Goal: Navigation & Orientation: Find specific page/section

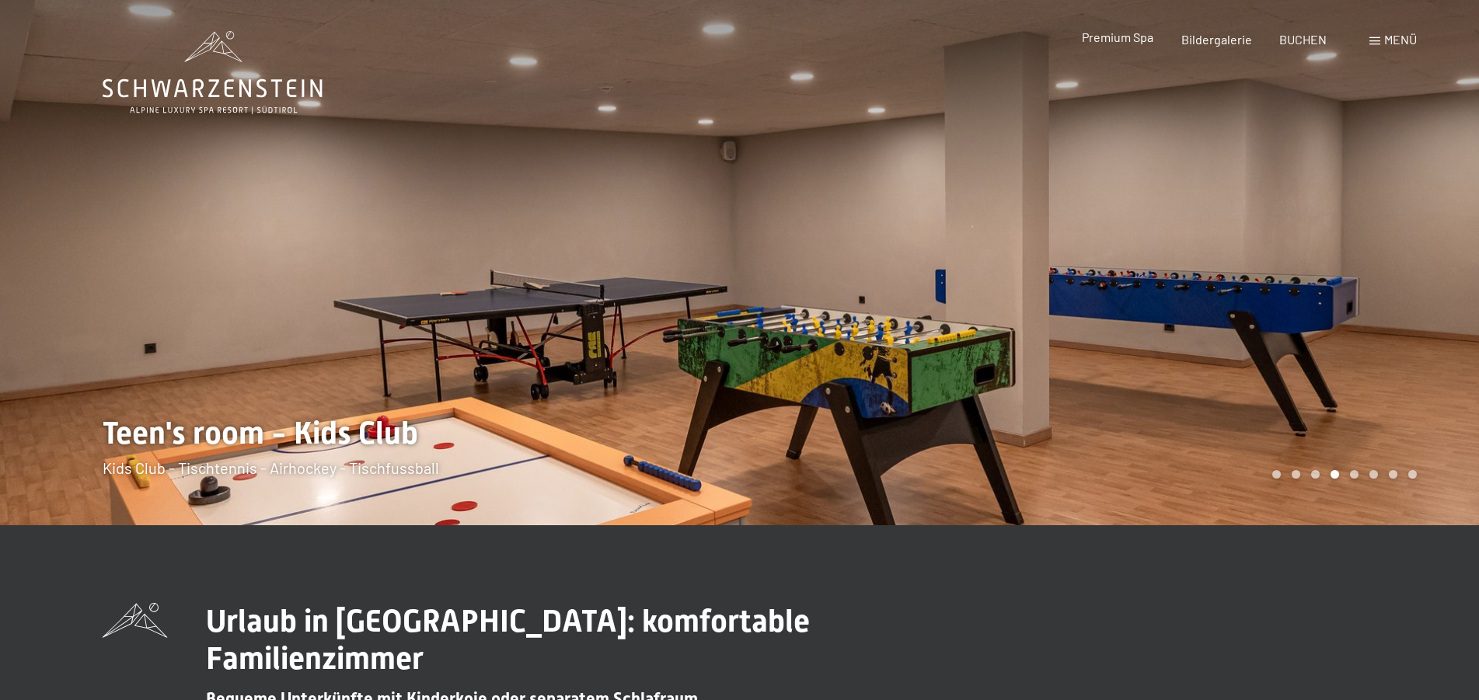
click at [1132, 42] on span "Premium Spa" at bounding box center [1117, 37] width 71 height 15
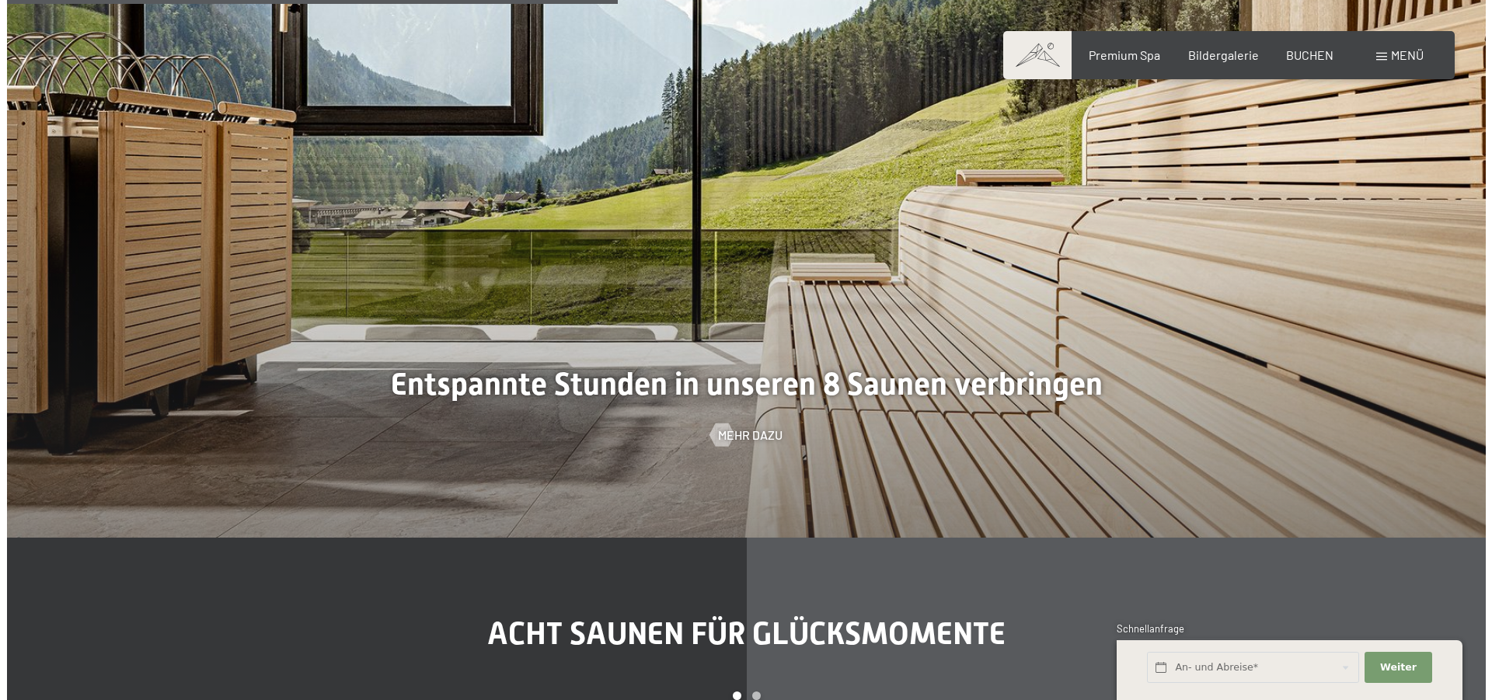
scroll to position [4835, 0]
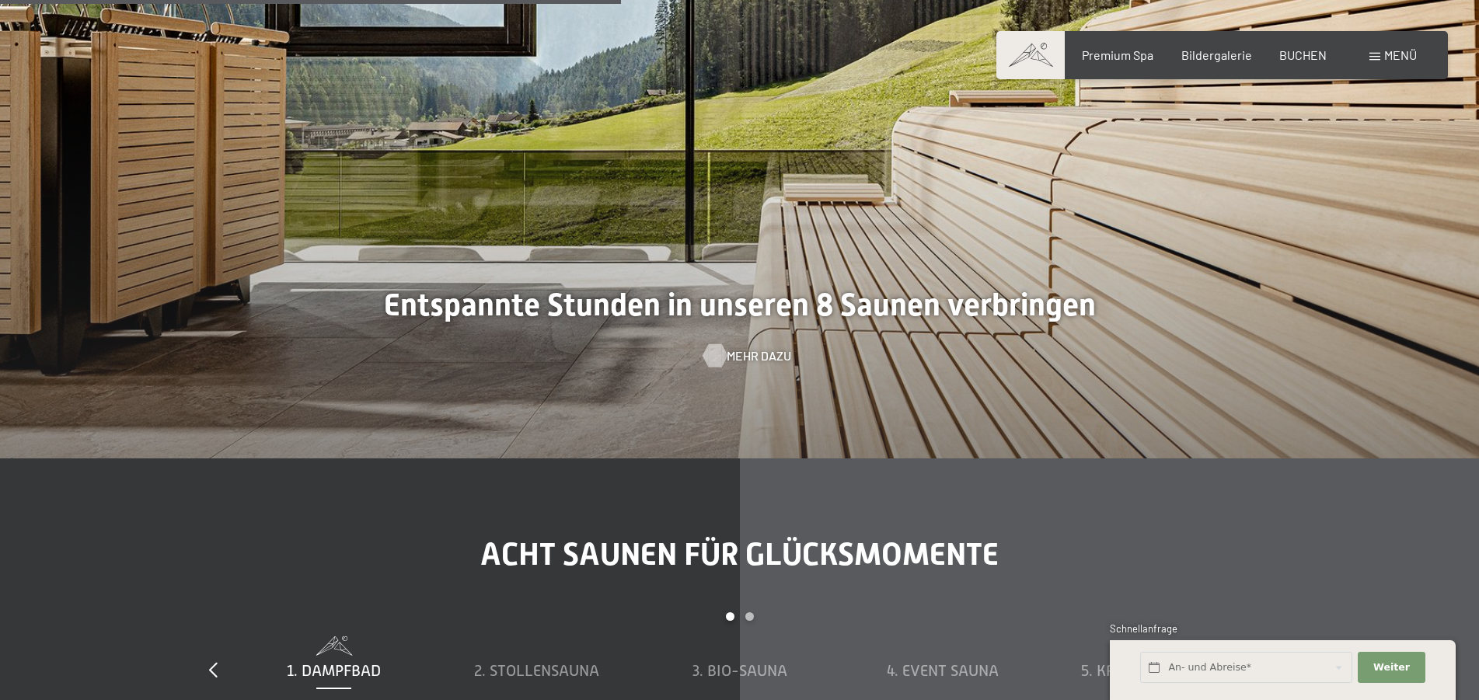
click at [738, 357] on span "Mehr dazu" at bounding box center [759, 355] width 64 height 17
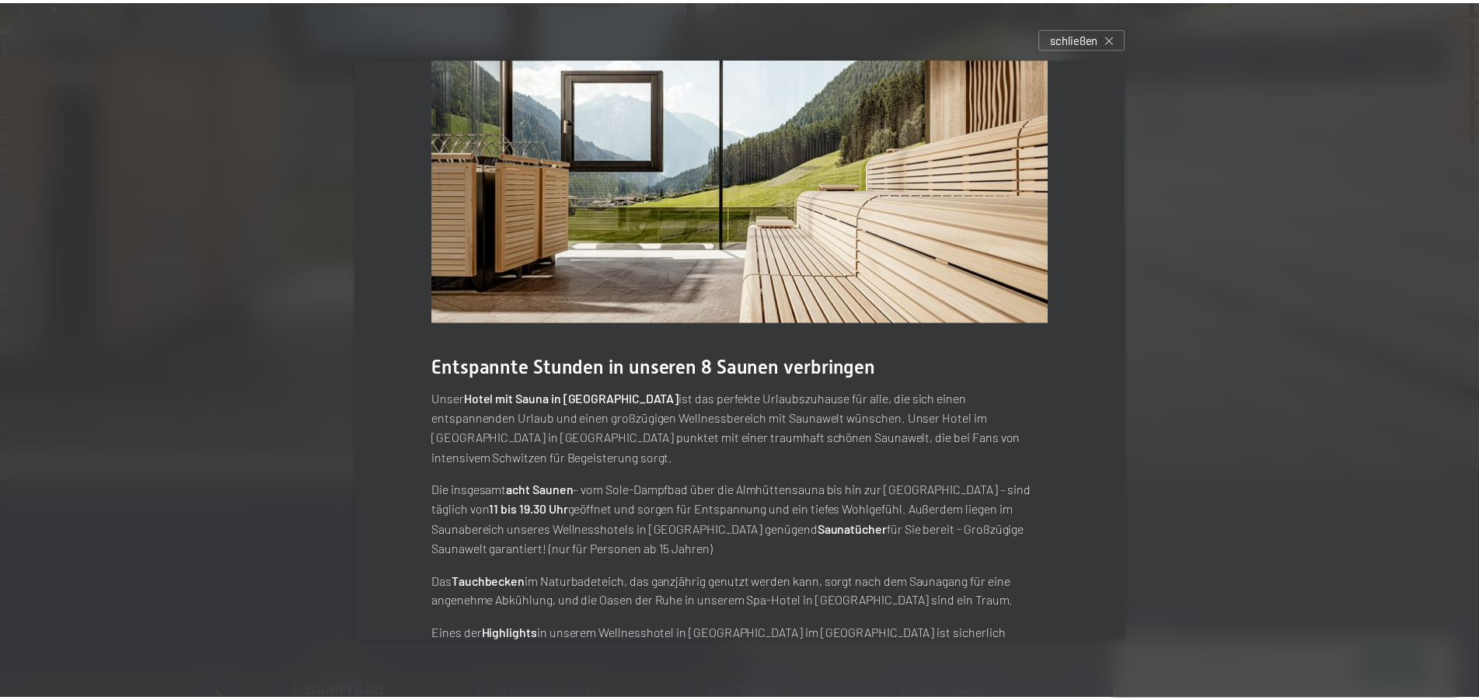
scroll to position [0, 0]
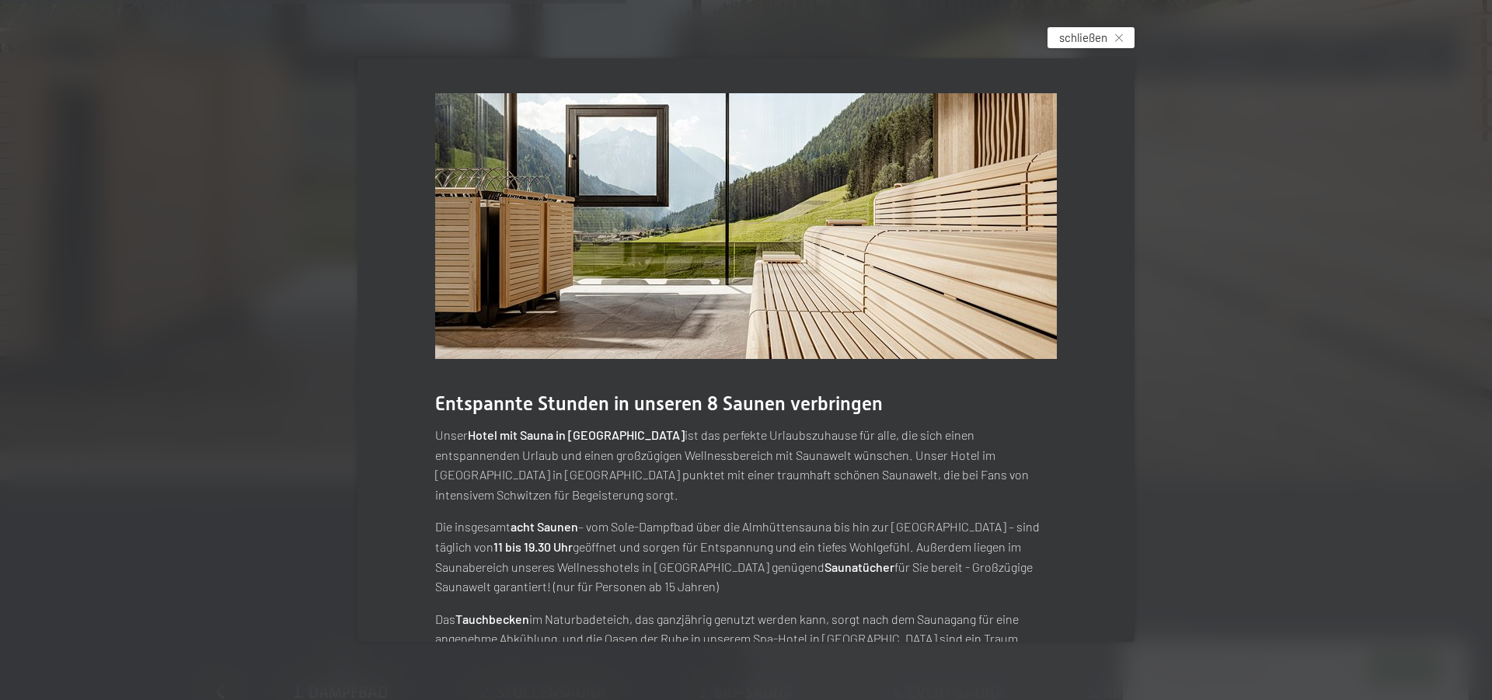
click at [1092, 33] on span "schließen" at bounding box center [1083, 38] width 48 height 16
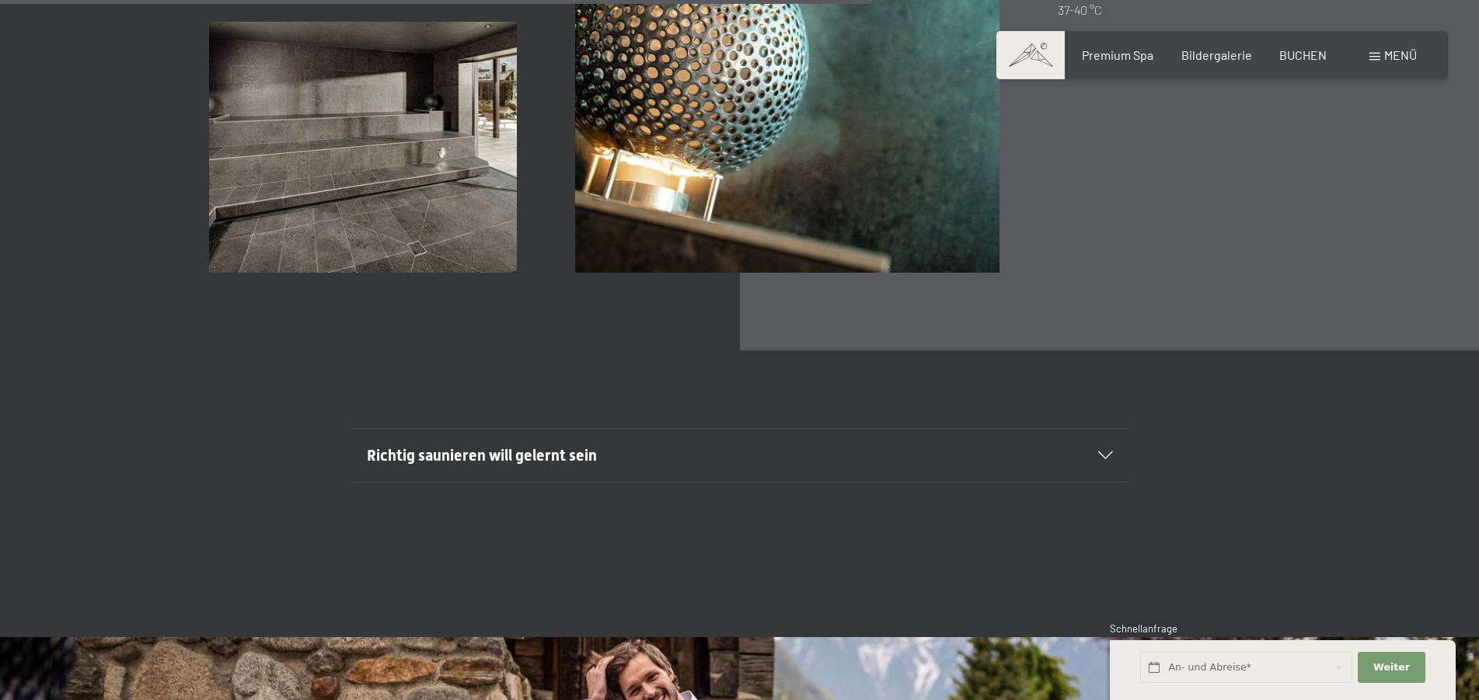
scroll to position [5469, 0]
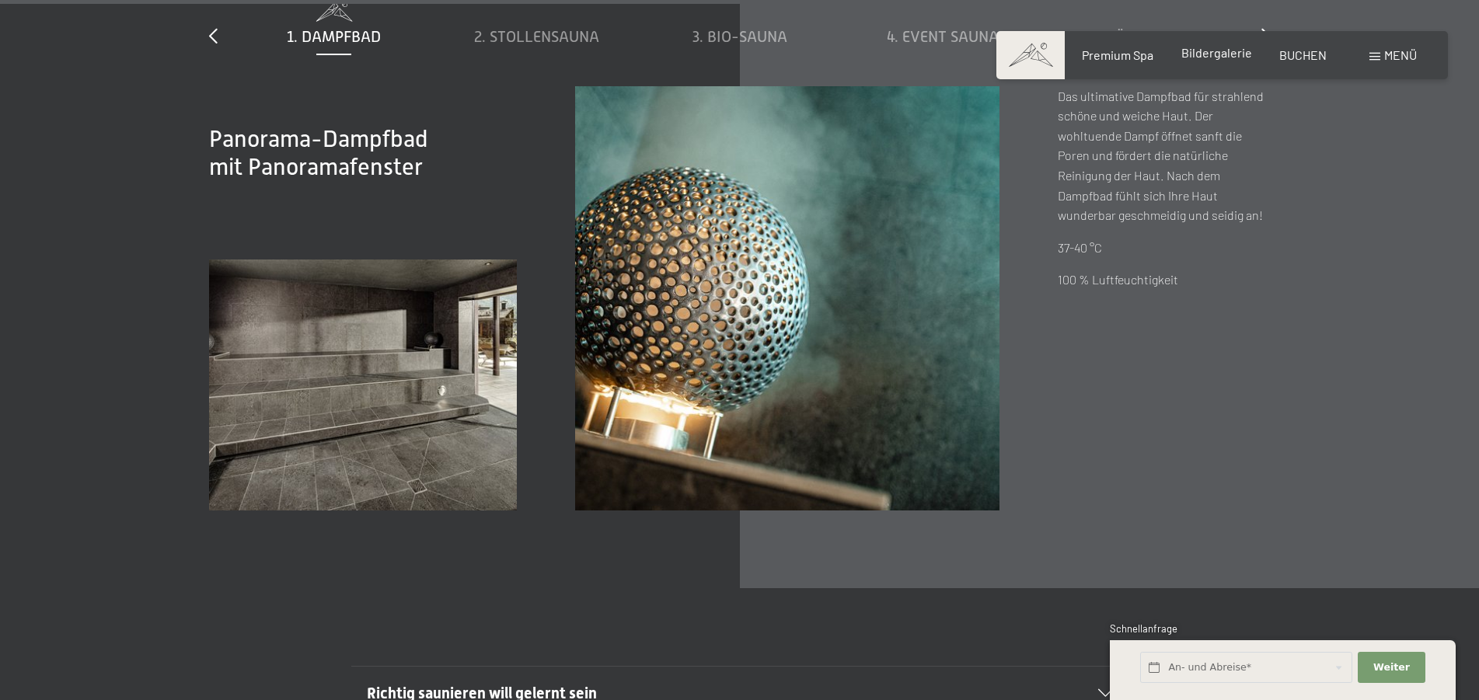
click at [1225, 59] on span "Bildergalerie" at bounding box center [1216, 52] width 71 height 15
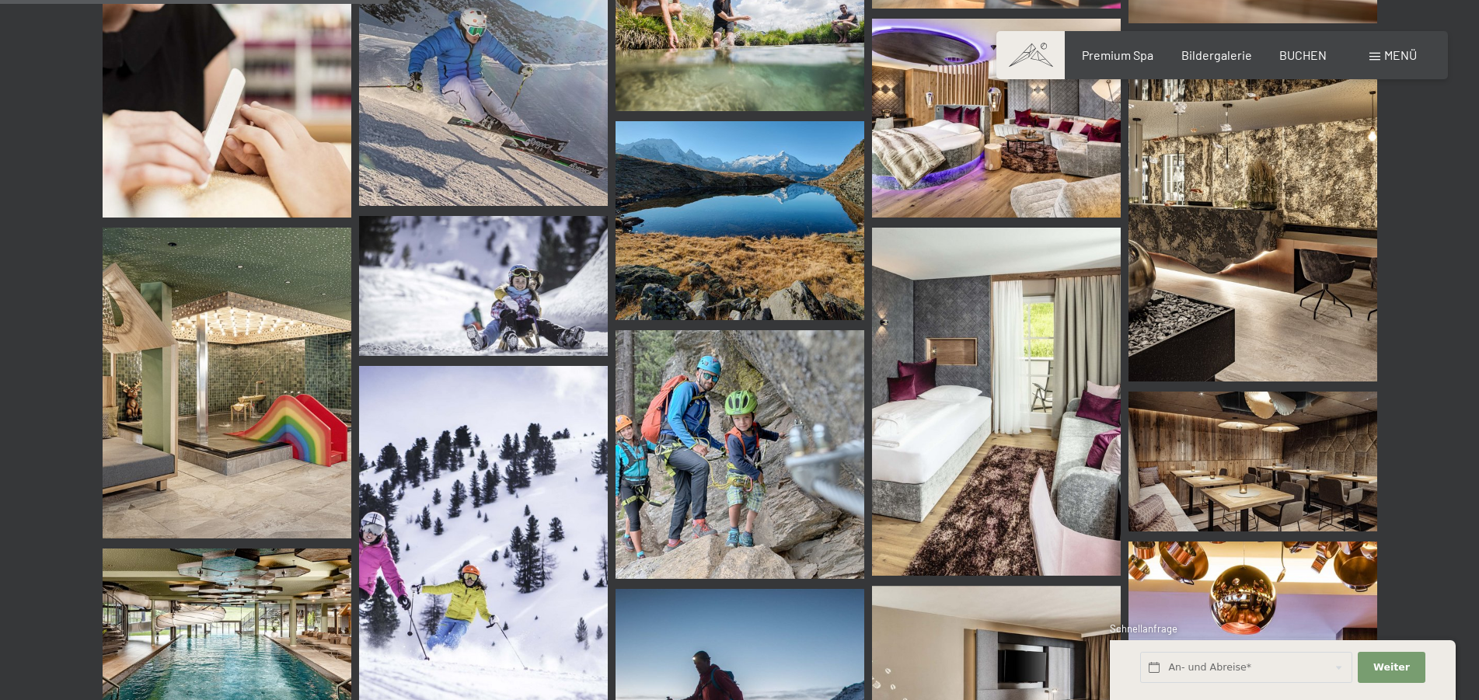
scroll to position [5231, 0]
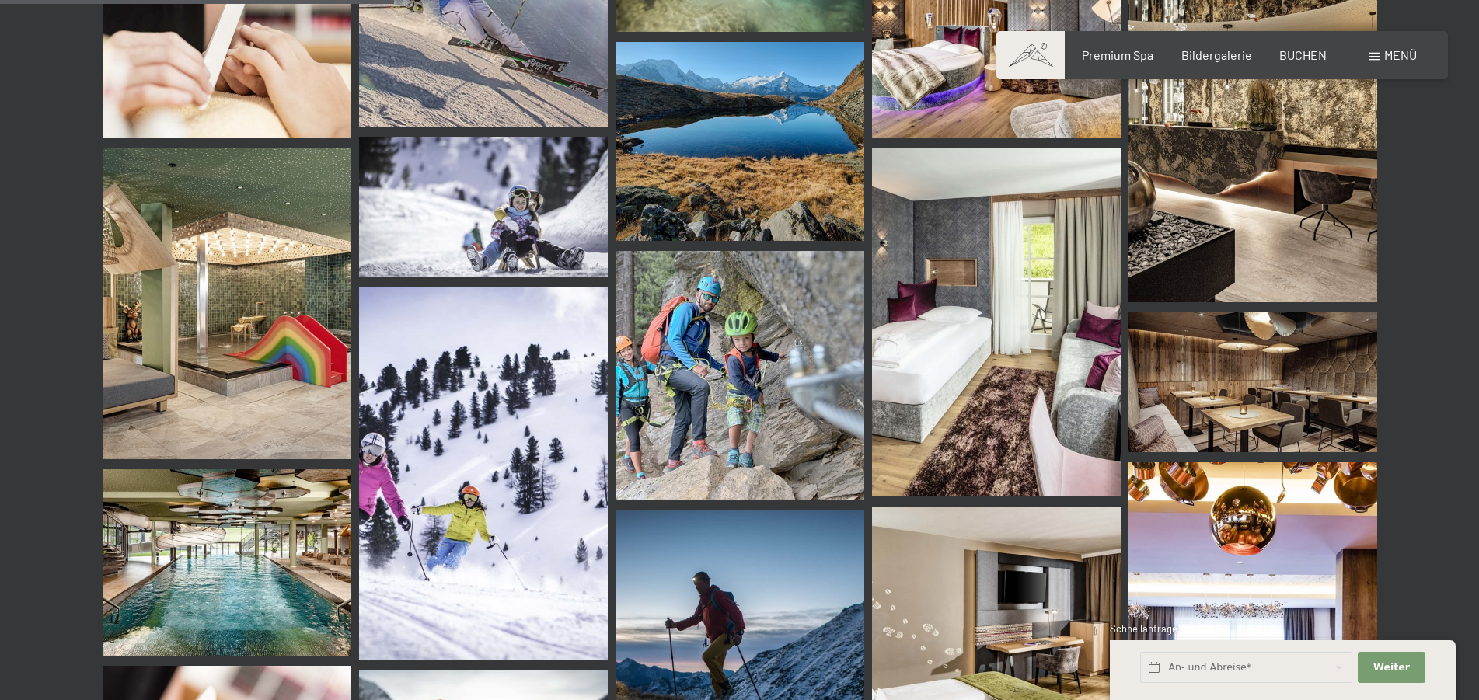
click at [246, 583] on img at bounding box center [227, 562] width 249 height 186
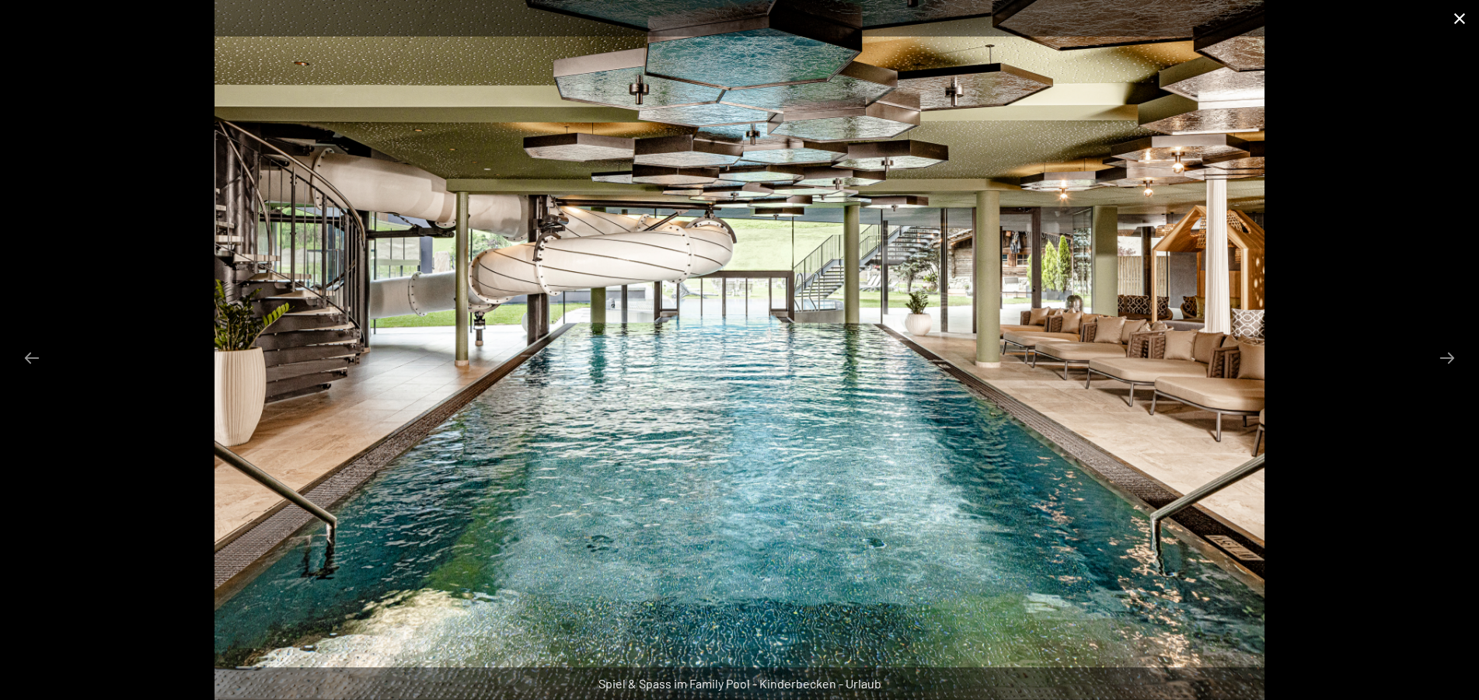
click at [1460, 16] on button "Close gallery" at bounding box center [1459, 18] width 39 height 37
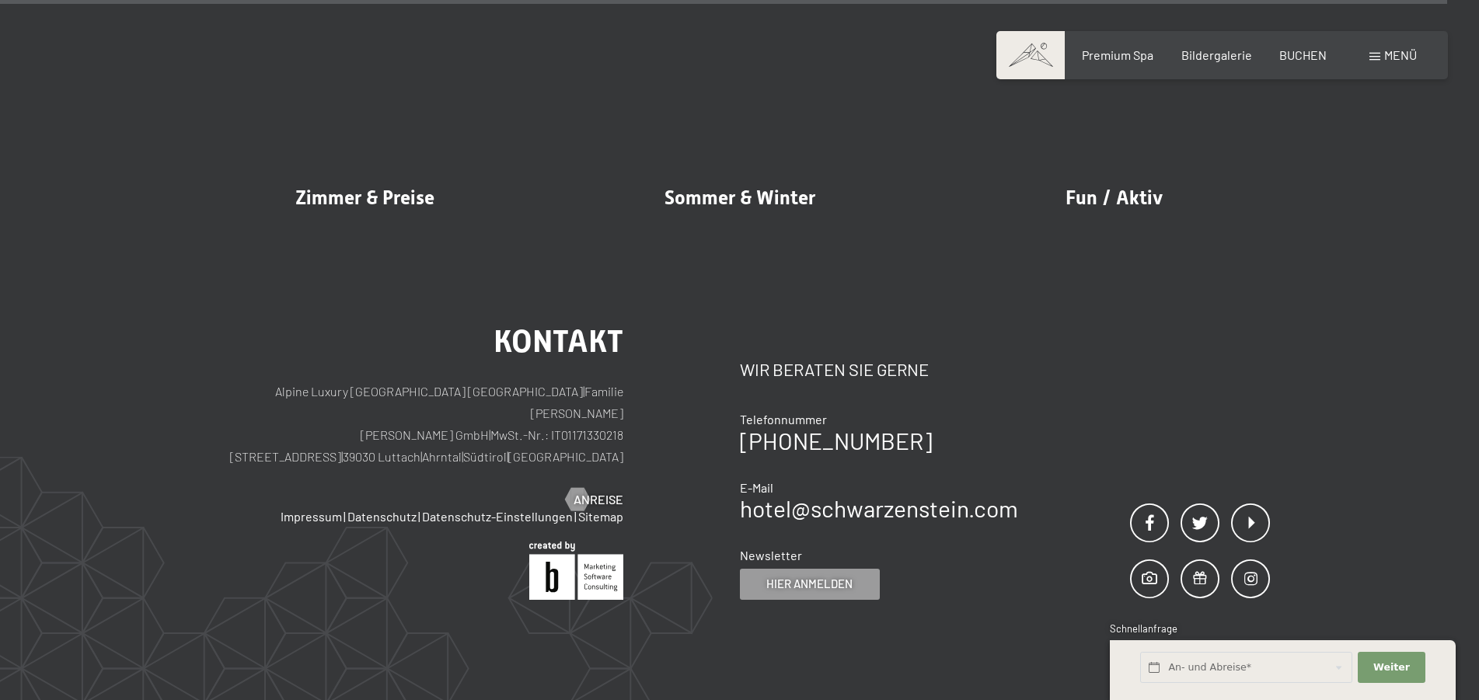
scroll to position [19181, 0]
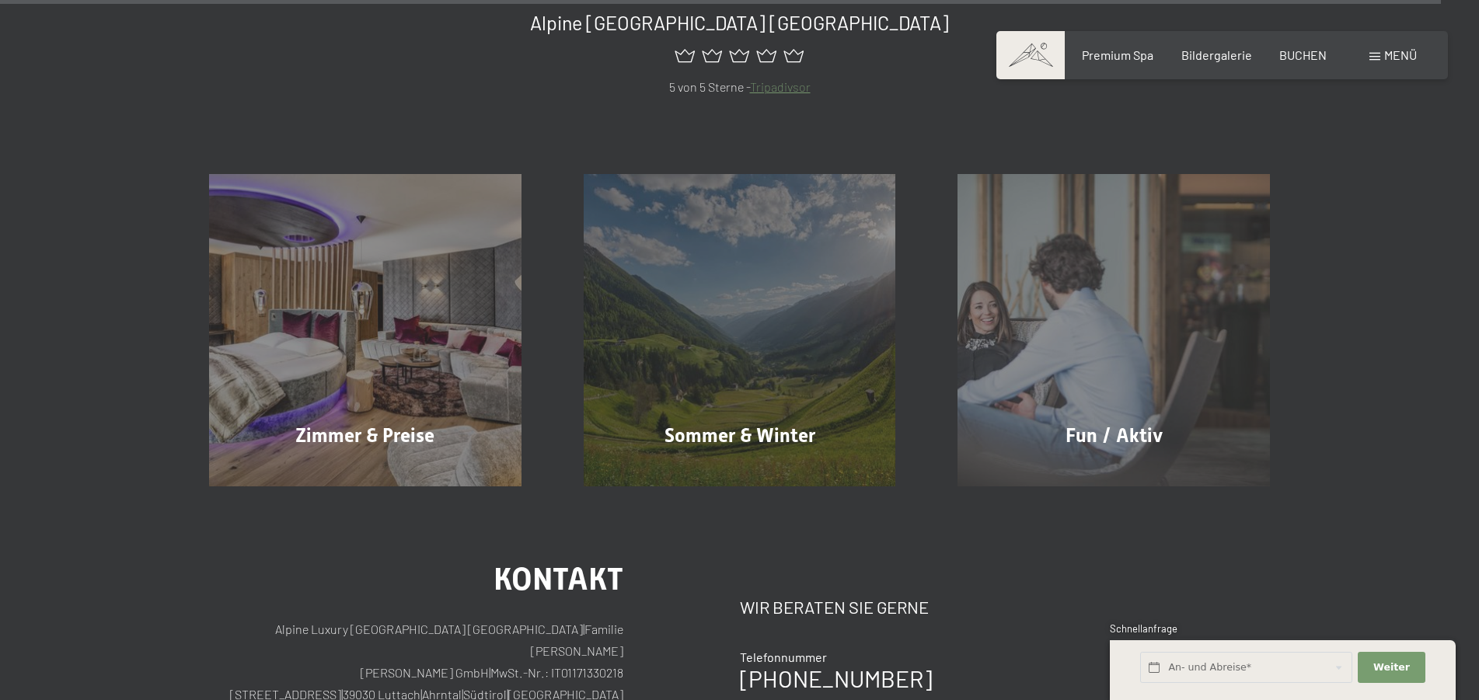
click at [765, 85] on link "Tripadivsor" at bounding box center [780, 86] width 61 height 15
